Goal: Information Seeking & Learning: Learn about a topic

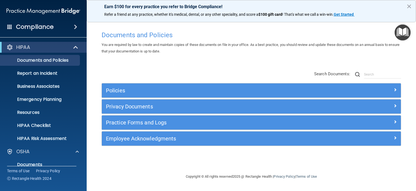
click at [42, 26] on h4 "Compliance" at bounding box center [35, 27] width 38 height 8
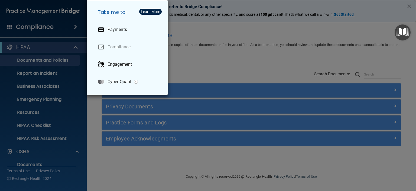
click at [68, 44] on div "Take me to: Payments Compliance Engagement Cyber Quant" at bounding box center [208, 95] width 416 height 191
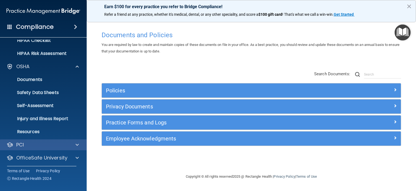
scroll to position [99, 0]
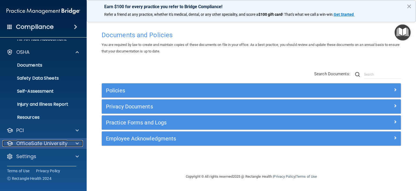
click at [63, 144] on p "OfficeSafe University" at bounding box center [41, 143] width 51 height 7
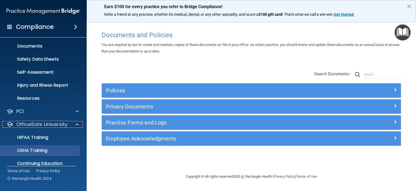
scroll to position [138, 0]
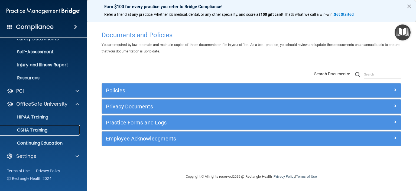
click at [53, 130] on div "OSHA Training" at bounding box center [41, 129] width 74 height 5
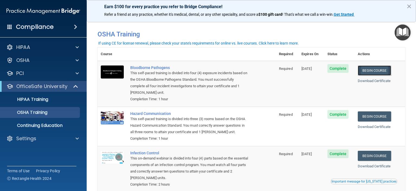
click at [371, 72] on link "Begin Course" at bounding box center [374, 70] width 33 height 10
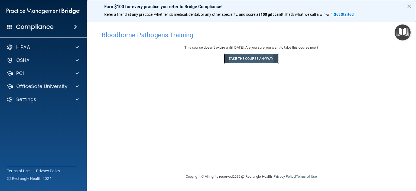
click at [242, 58] on button "Take the course anyway!" at bounding box center [251, 58] width 54 height 10
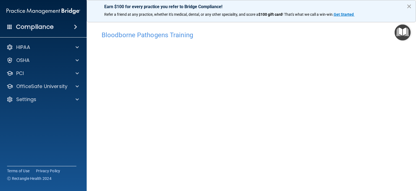
click at [410, 6] on button "×" at bounding box center [409, 6] width 5 height 9
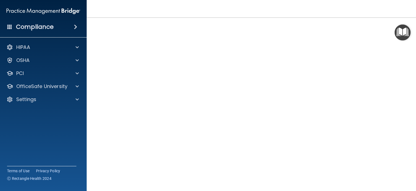
scroll to position [41, 0]
